Goal: Task Accomplishment & Management: Use online tool/utility

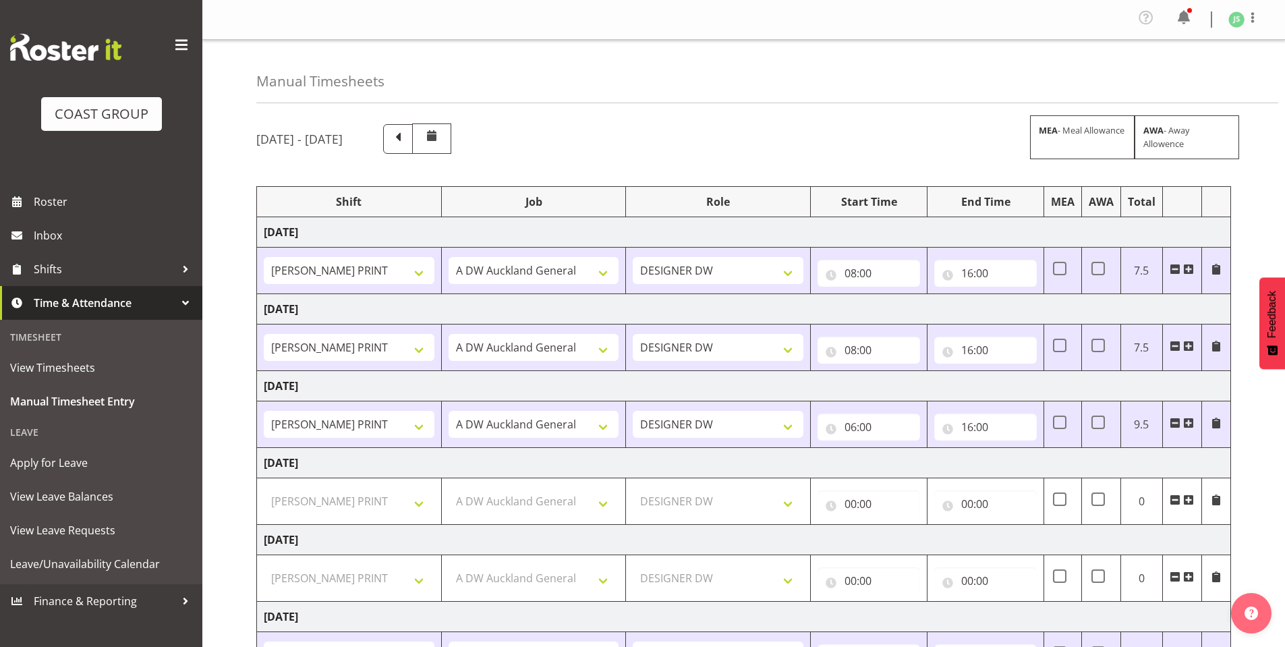
select select "6781"
select select "610"
select select "6781"
select select "610"
select select "6781"
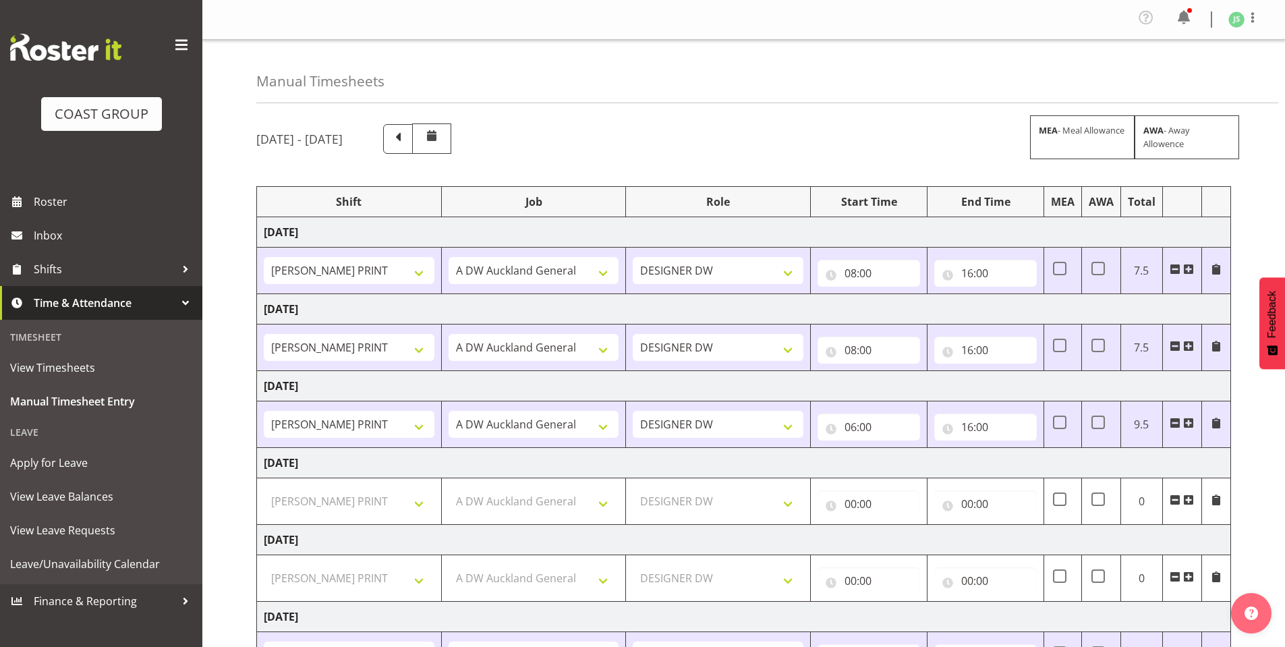
select select "610"
select select "6781"
select select "610"
select select "221"
select select "6781"
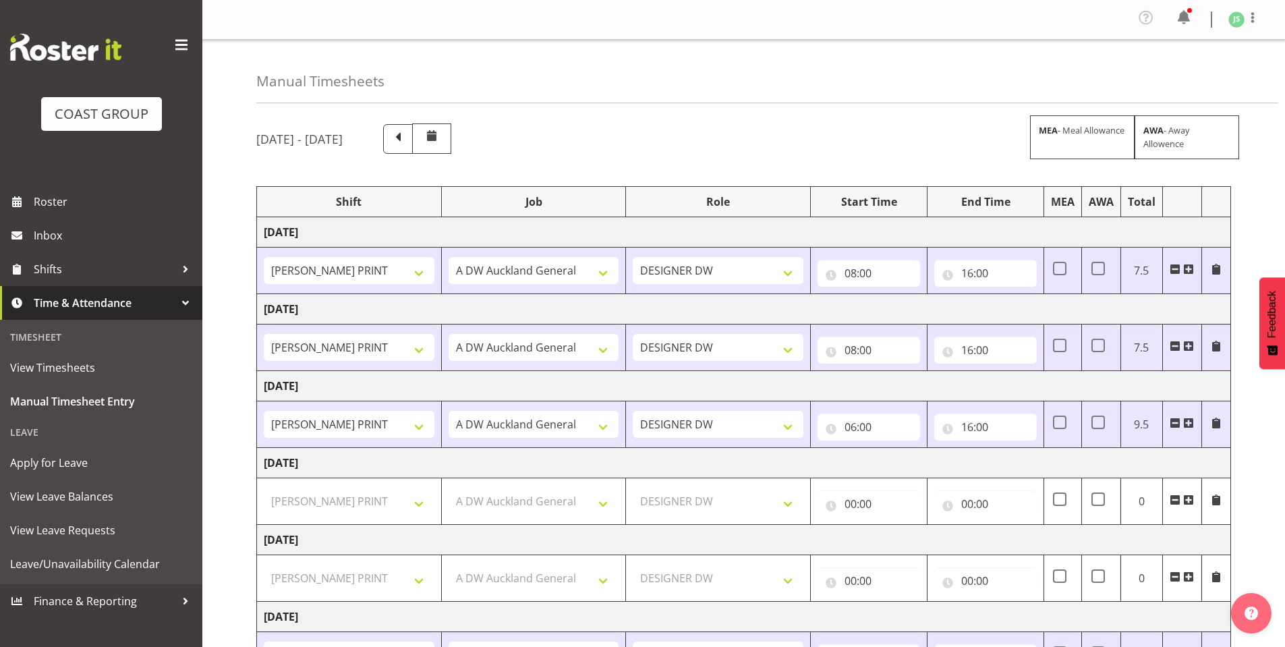
select select "610"
select select "221"
select select "6781"
select select "610"
select select "6781"
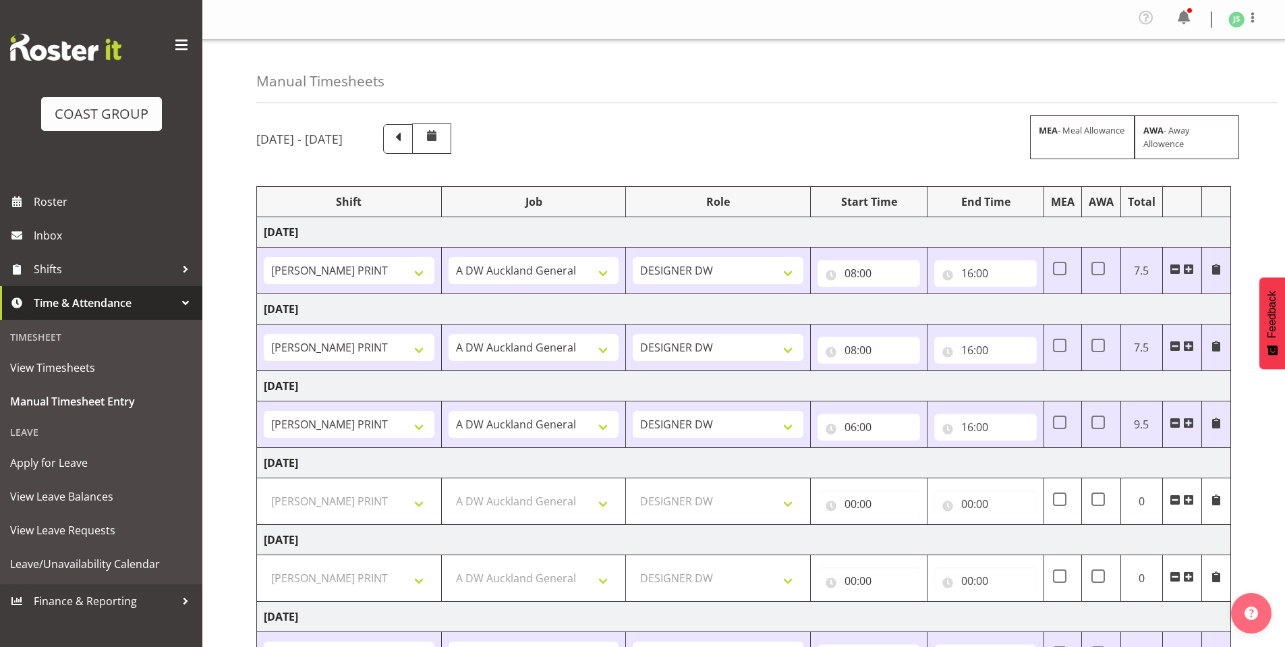
select select "610"
